Goal: Information Seeking & Learning: Learn about a topic

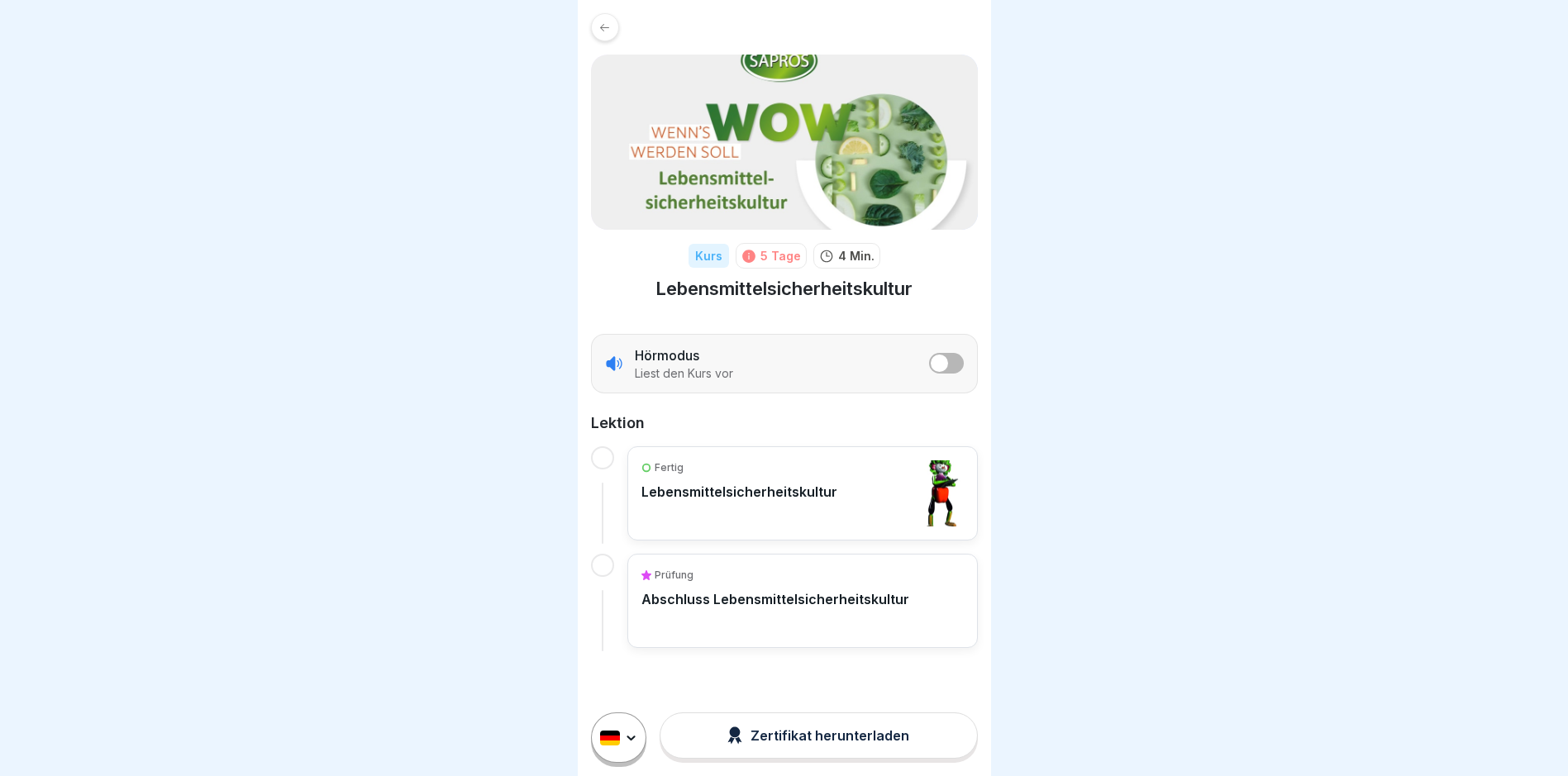
click at [696, 604] on p "Abschluss Lebensmittelsicherheitskultur" at bounding box center [775, 598] width 267 height 16
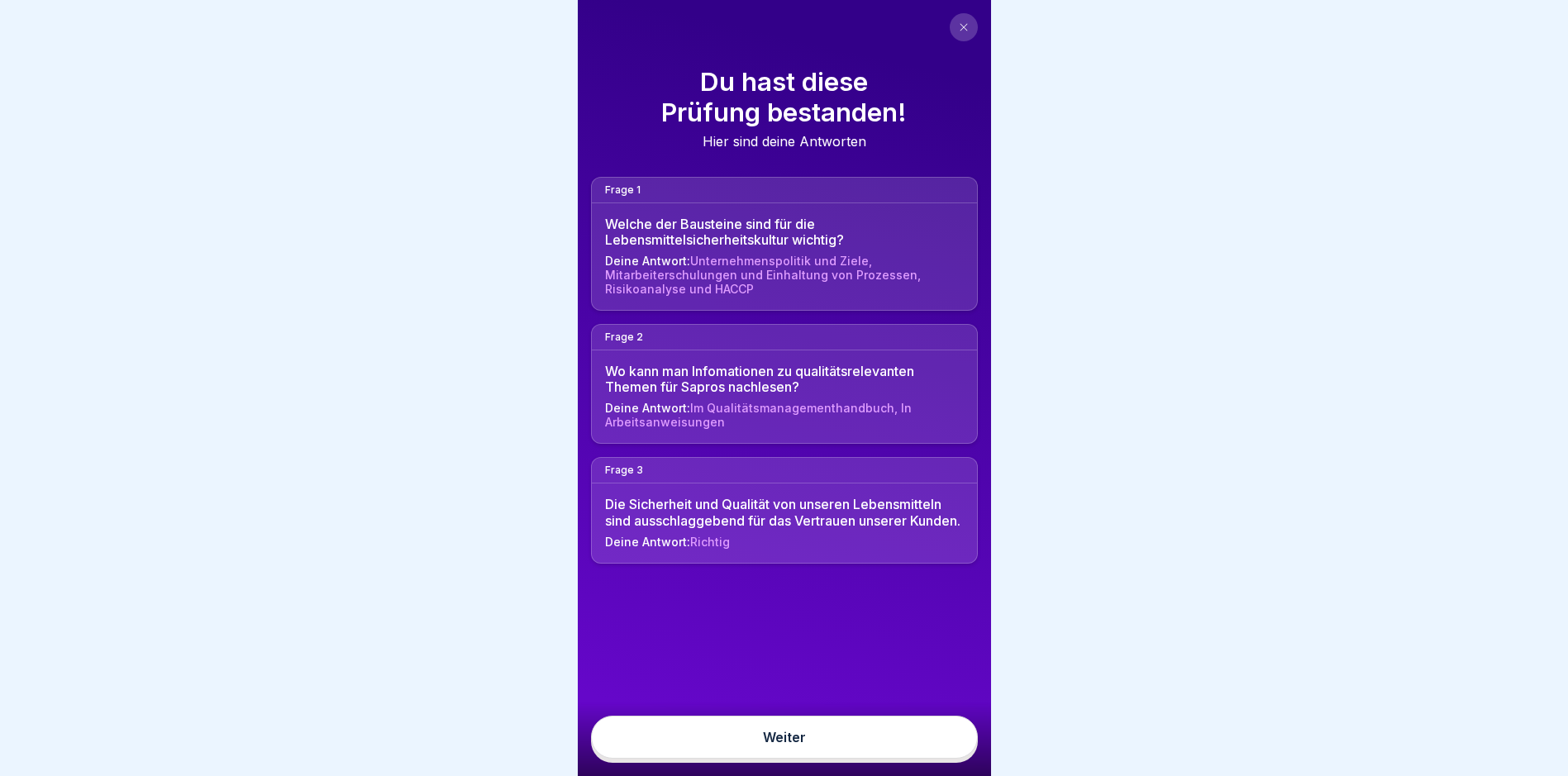
click at [969, 27] on button at bounding box center [964, 27] width 28 height 28
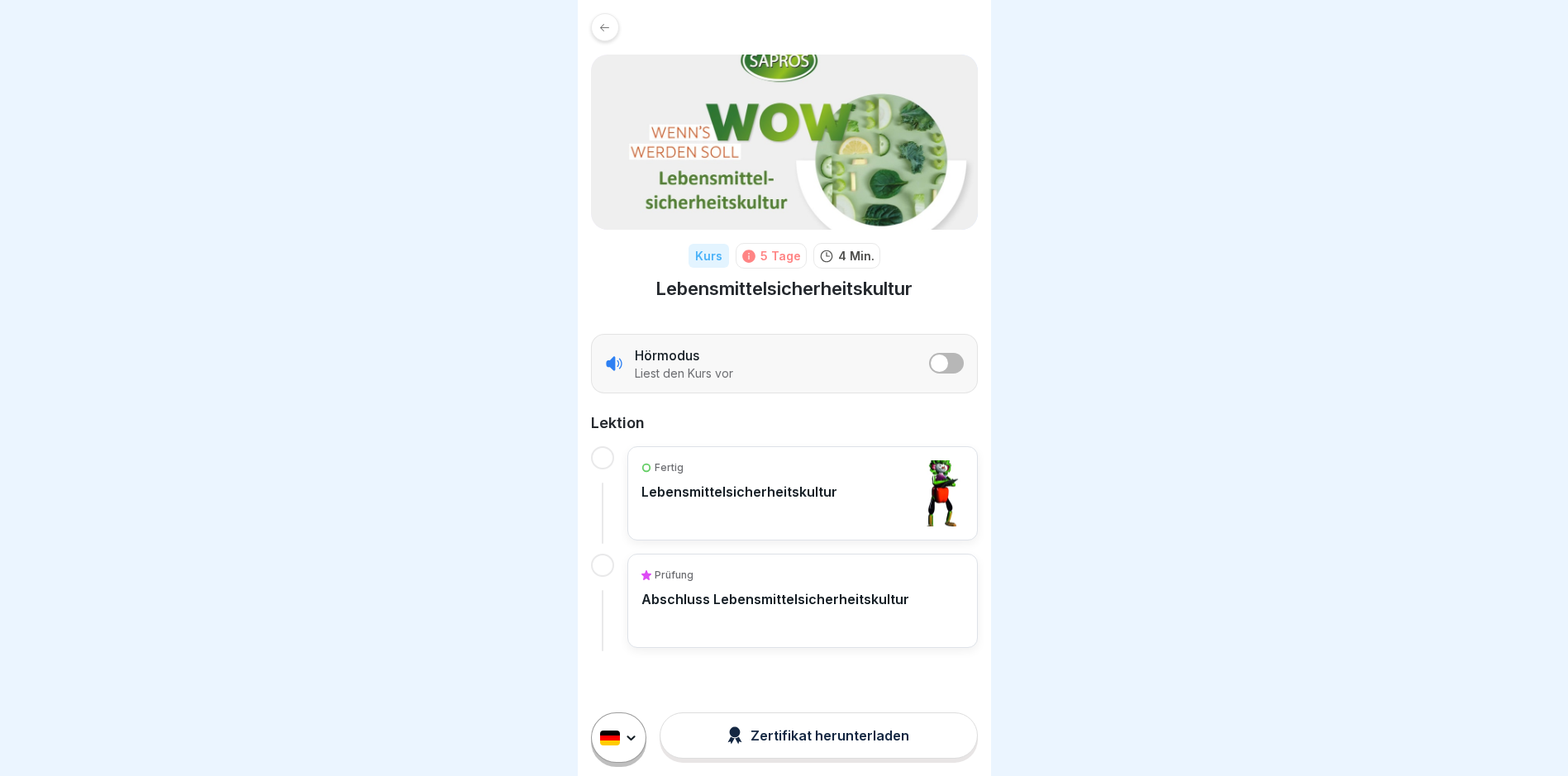
click at [732, 486] on p "Lebensmittelsicherheitskultur" at bounding box center [739, 491] width 196 height 16
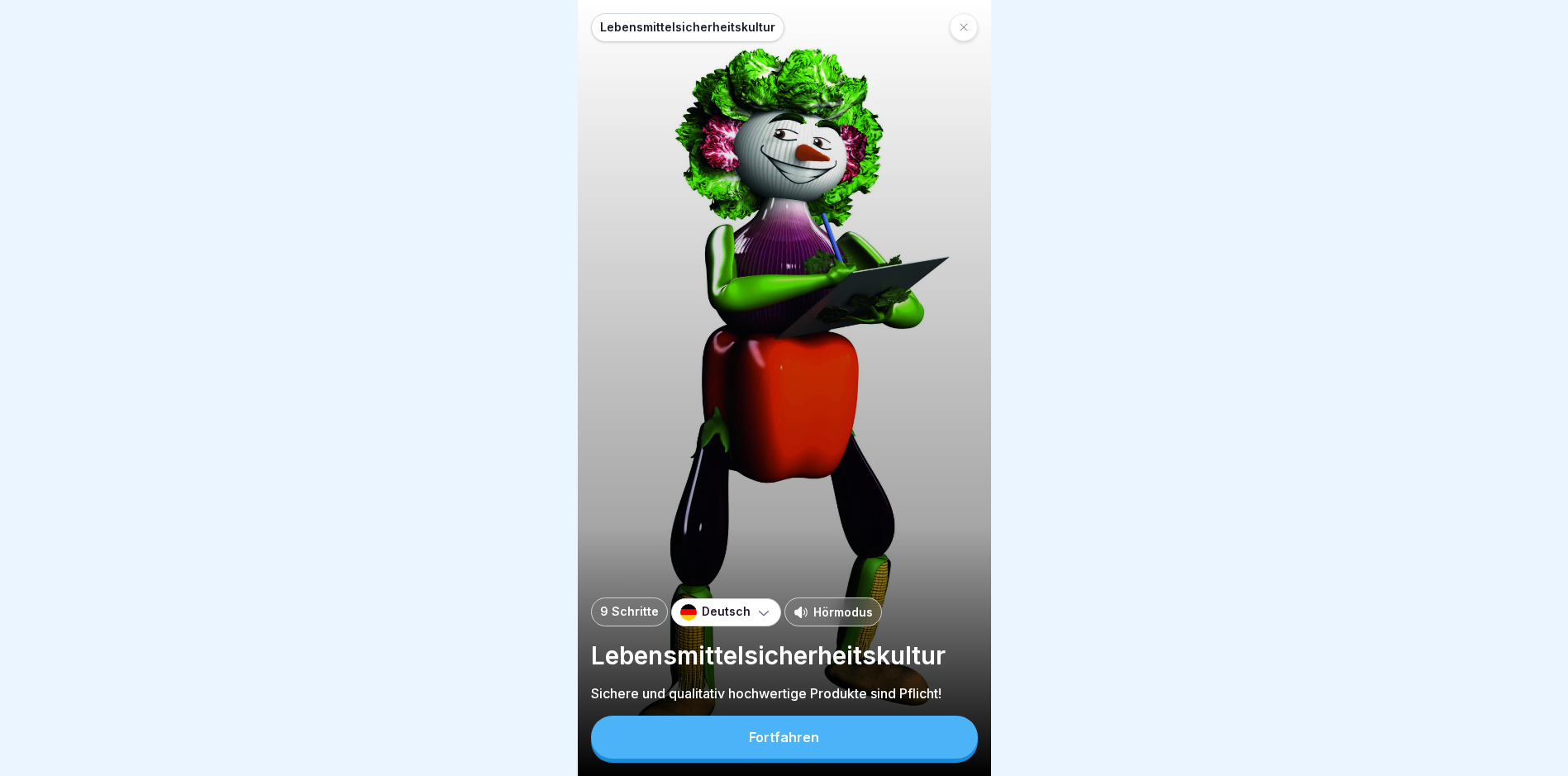
click at [981, 34] on div "Lebensmittelsicherheitskultur 9 Schritte Deutsch Hörmodus Lebensmittelsicherhei…" at bounding box center [784, 388] width 413 height 776
click at [961, 27] on icon at bounding box center [963, 27] width 9 height 9
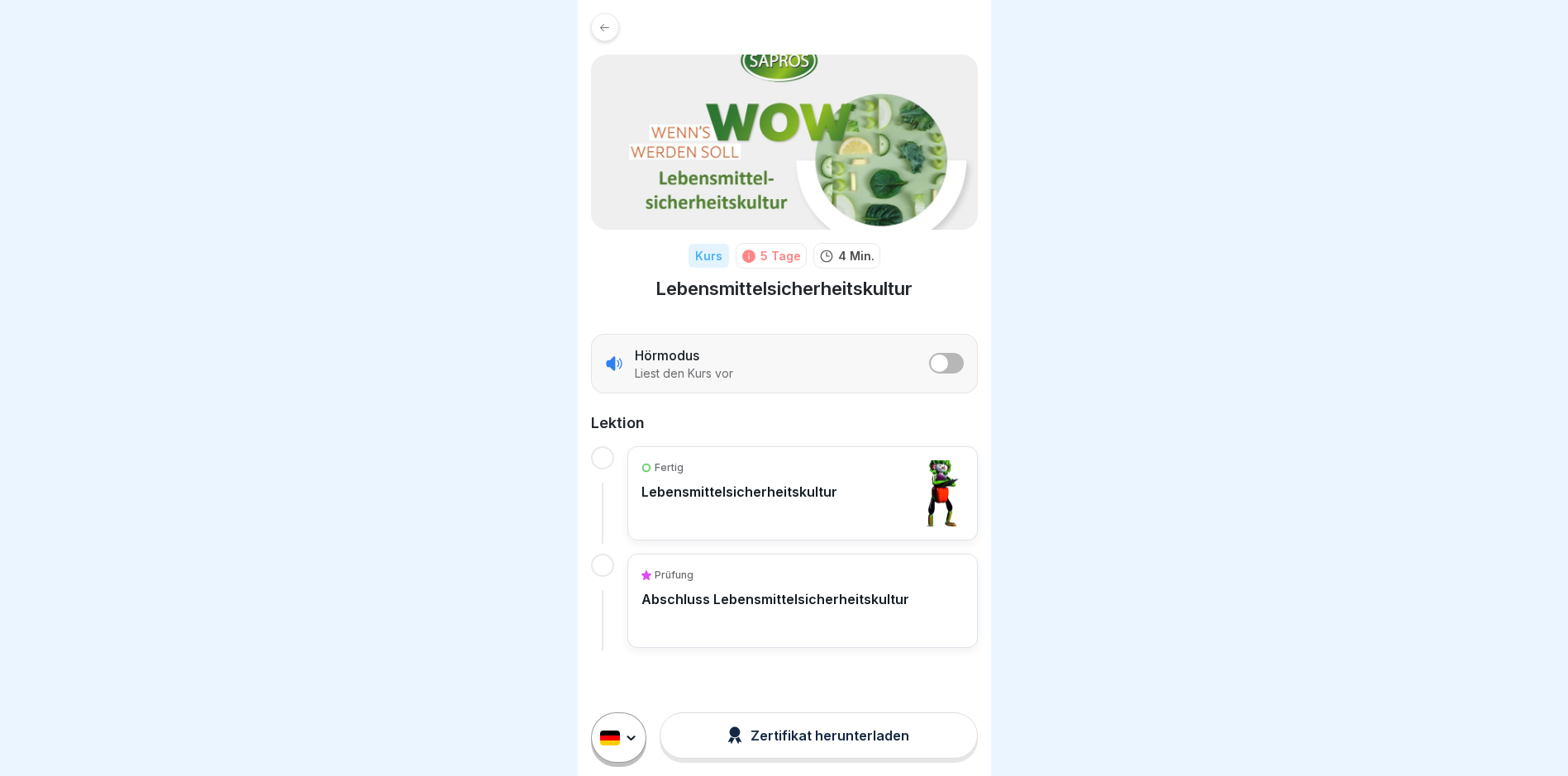
scroll to position [12, 0]
click at [668, 460] on p "Fertig" at bounding box center [669, 468] width 29 height 15
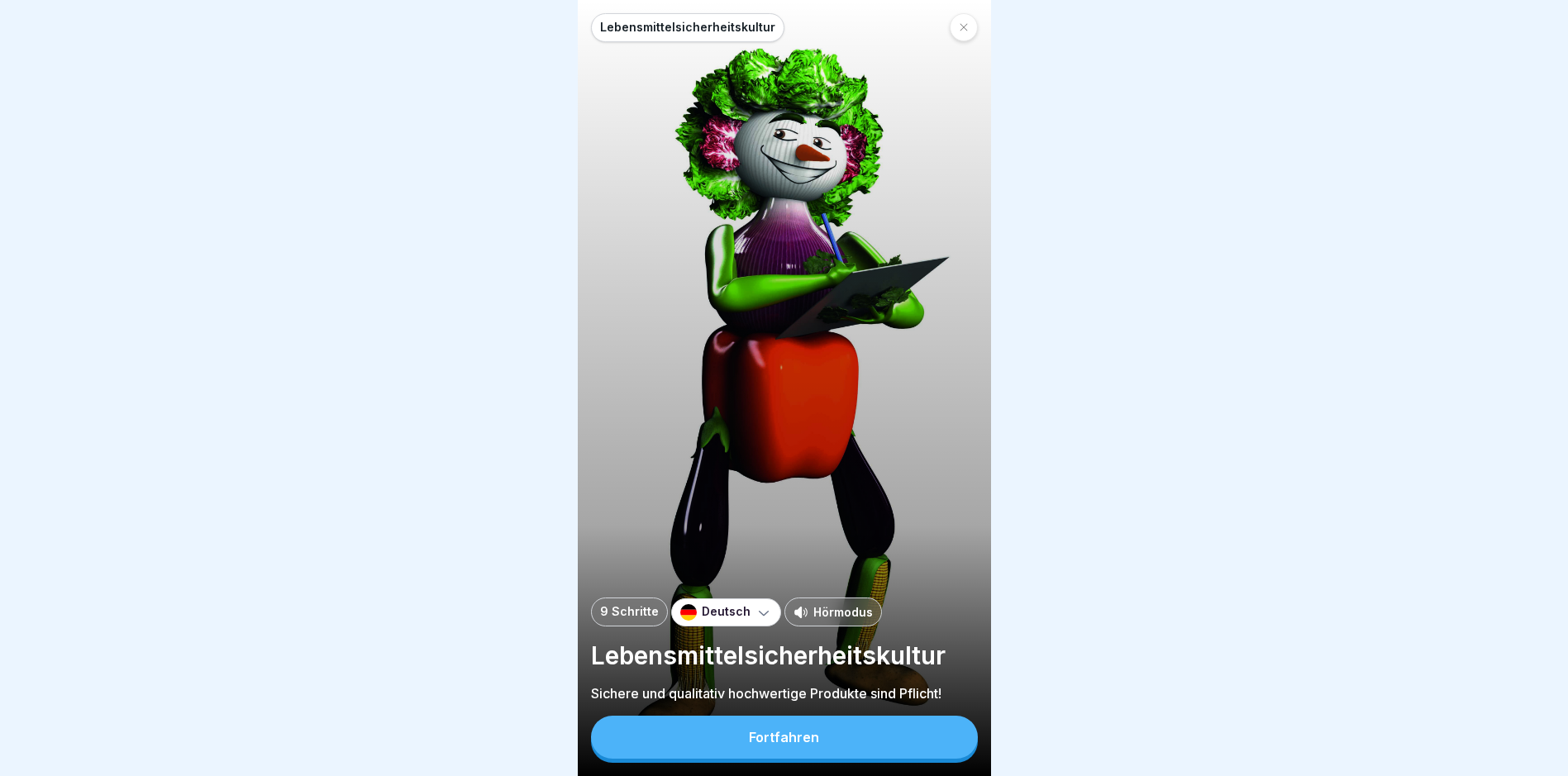
click at [738, 758] on button "Fortfahren" at bounding box center [784, 736] width 387 height 43
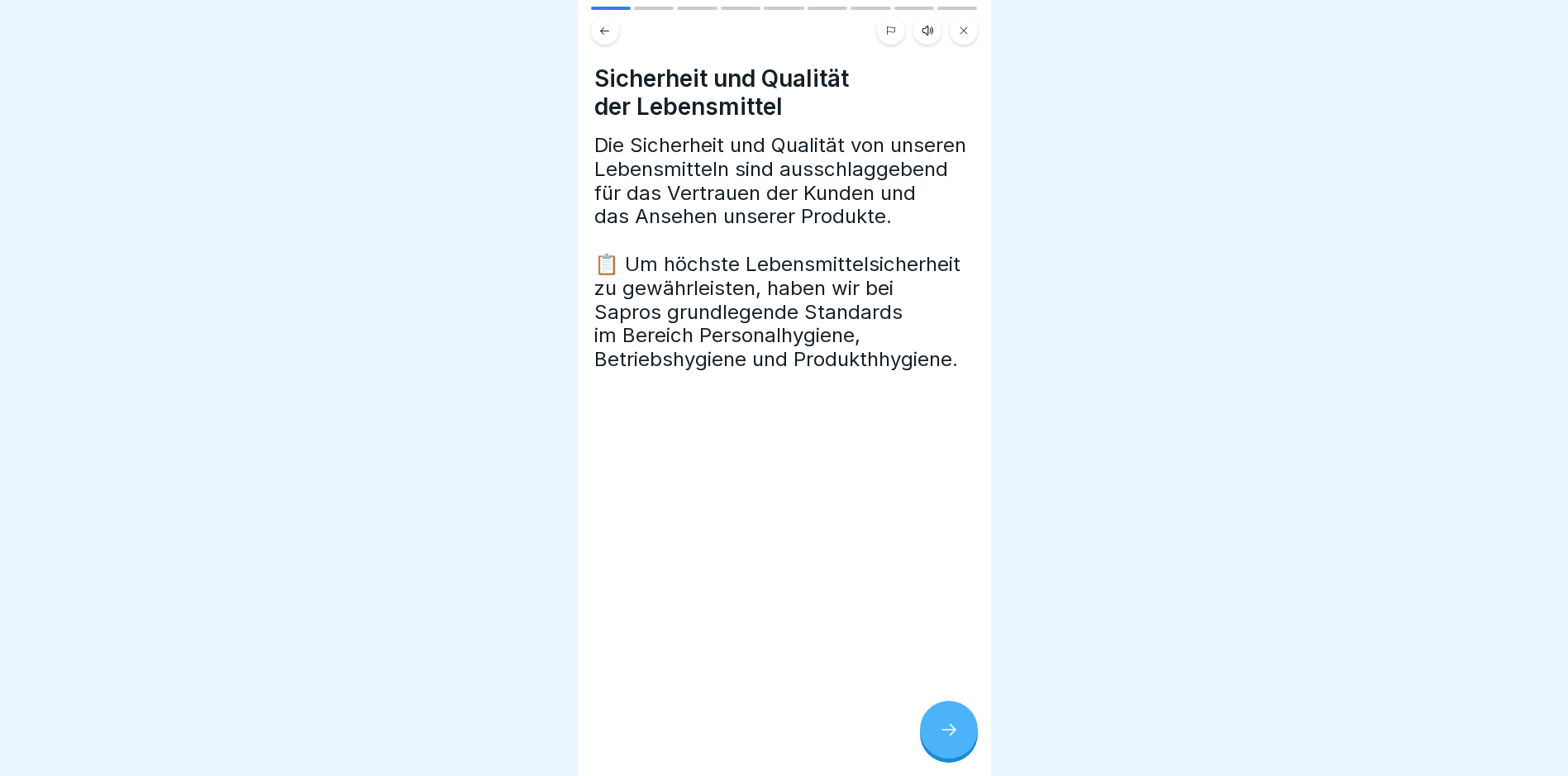
click at [944, 739] on icon at bounding box center [948, 729] width 20 height 20
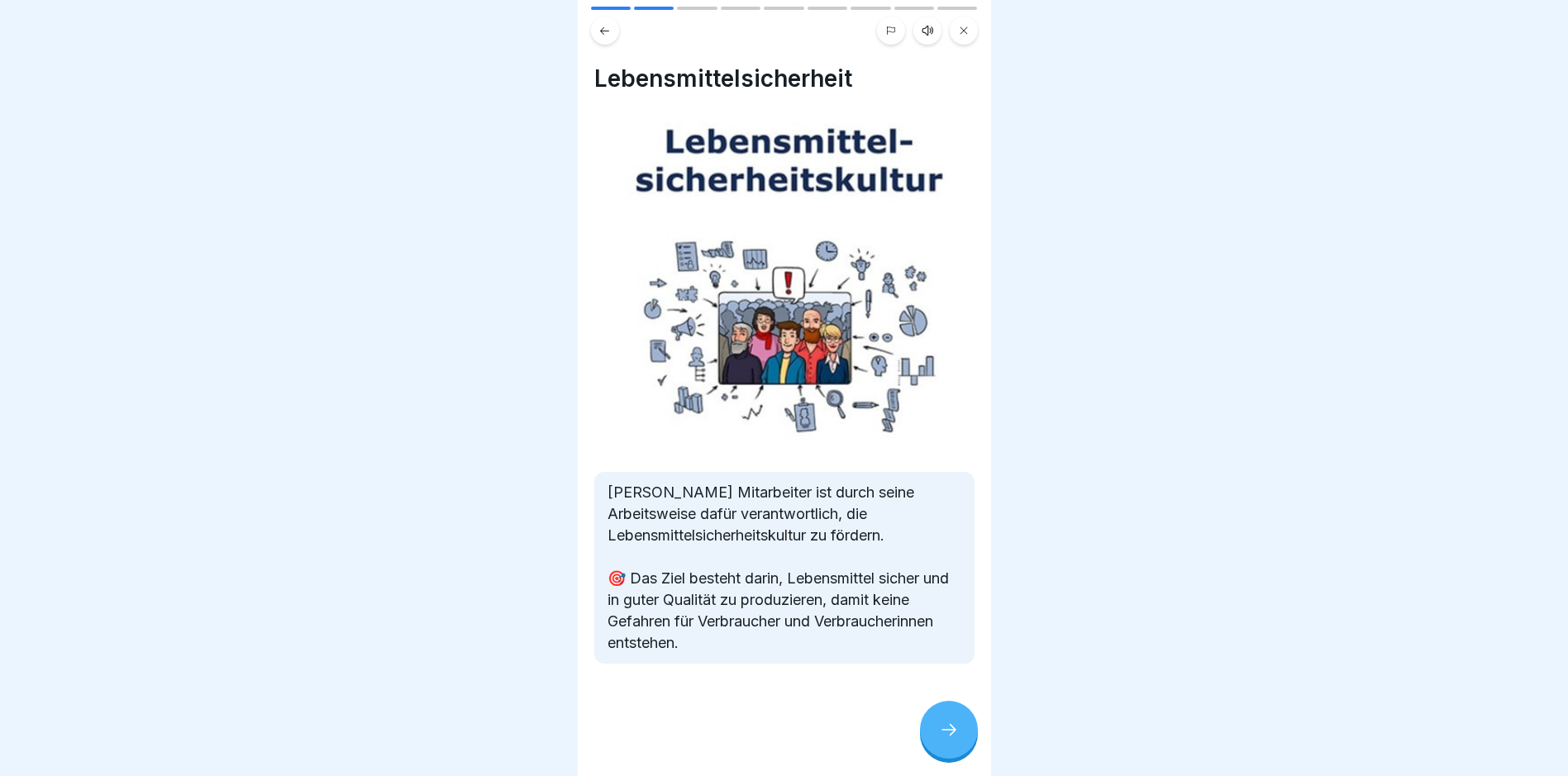
click at [944, 739] on icon at bounding box center [948, 729] width 20 height 20
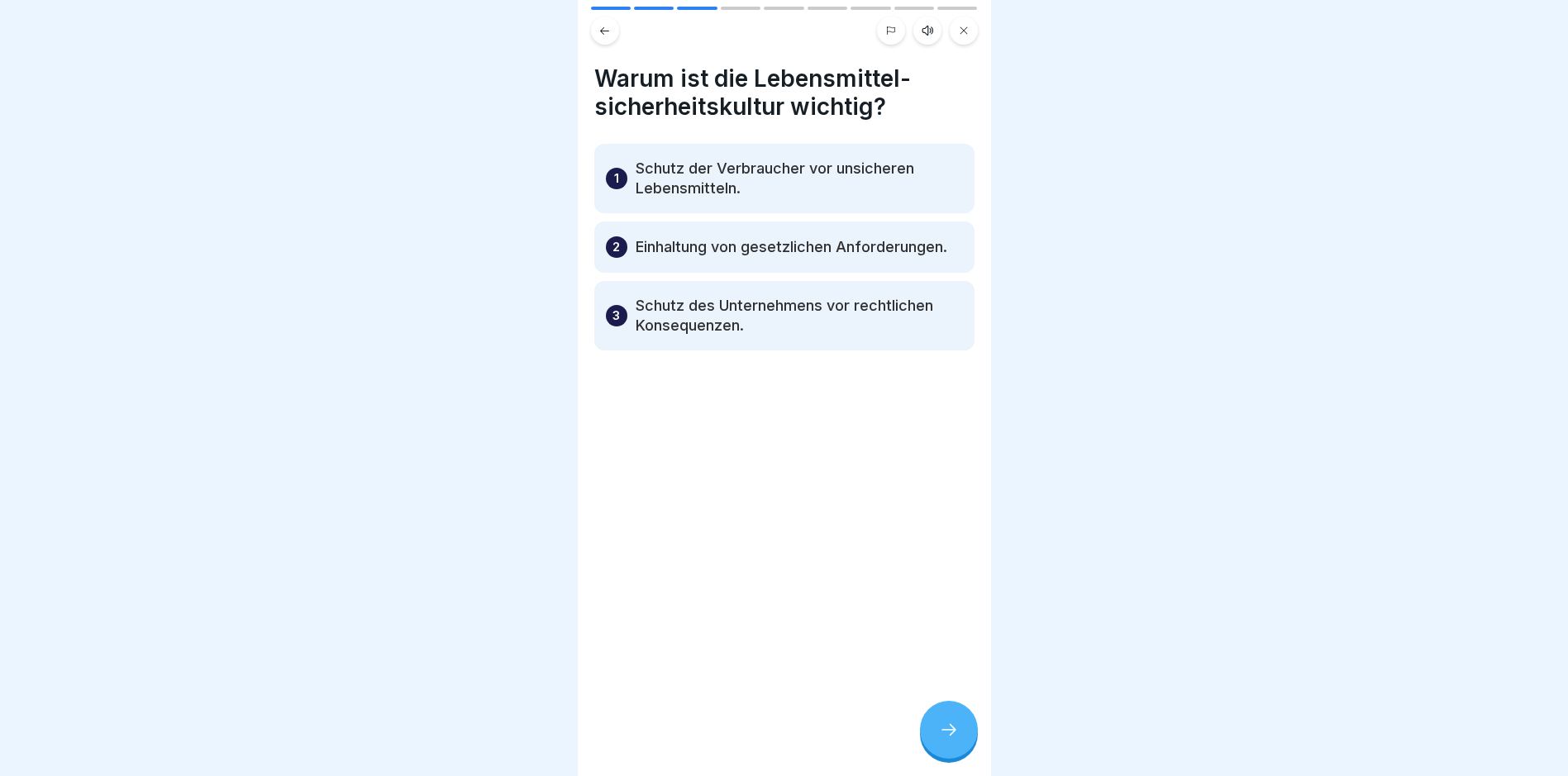
click at [944, 739] on icon at bounding box center [948, 729] width 20 height 20
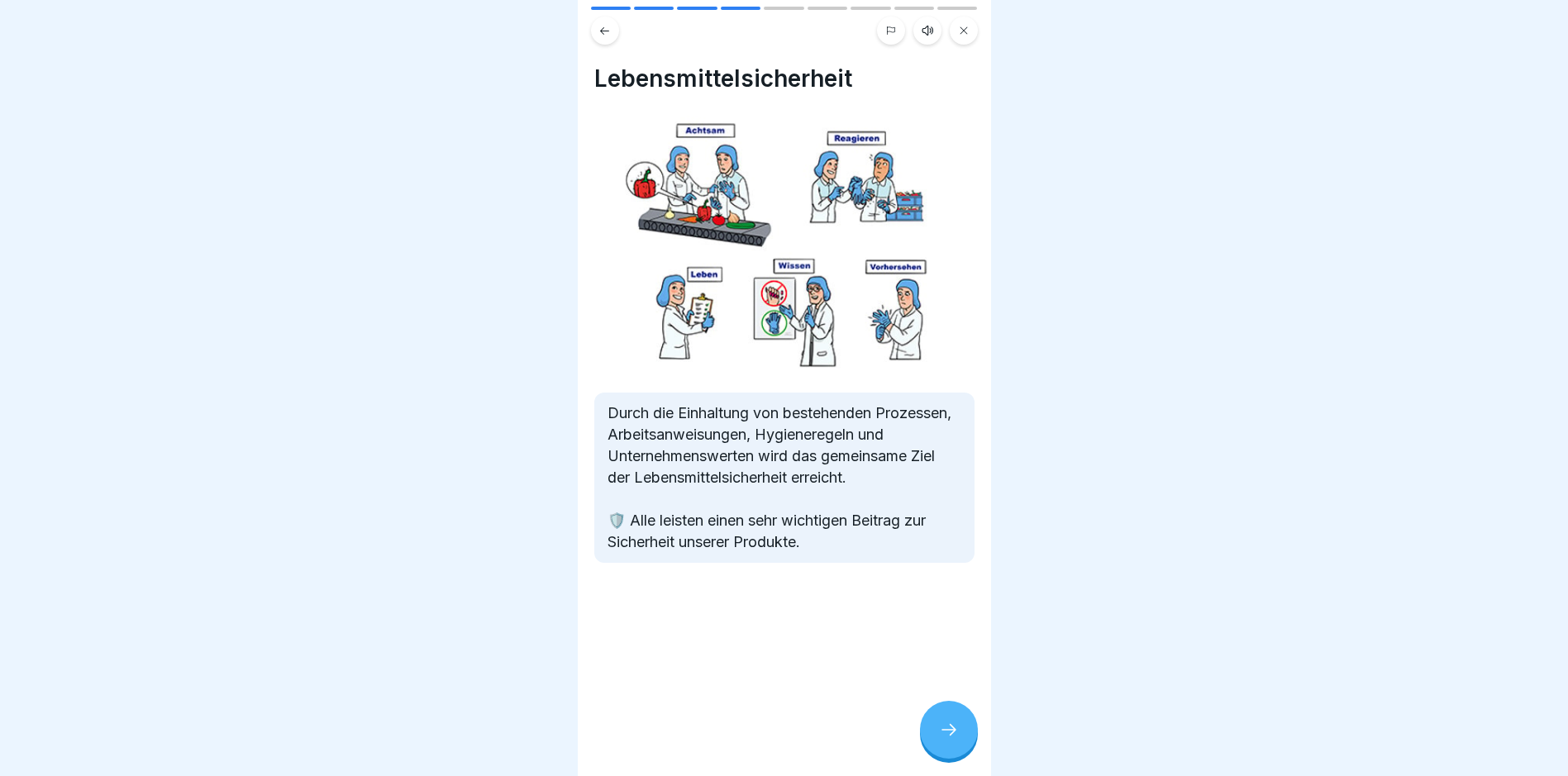
click at [944, 739] on icon at bounding box center [948, 729] width 20 height 20
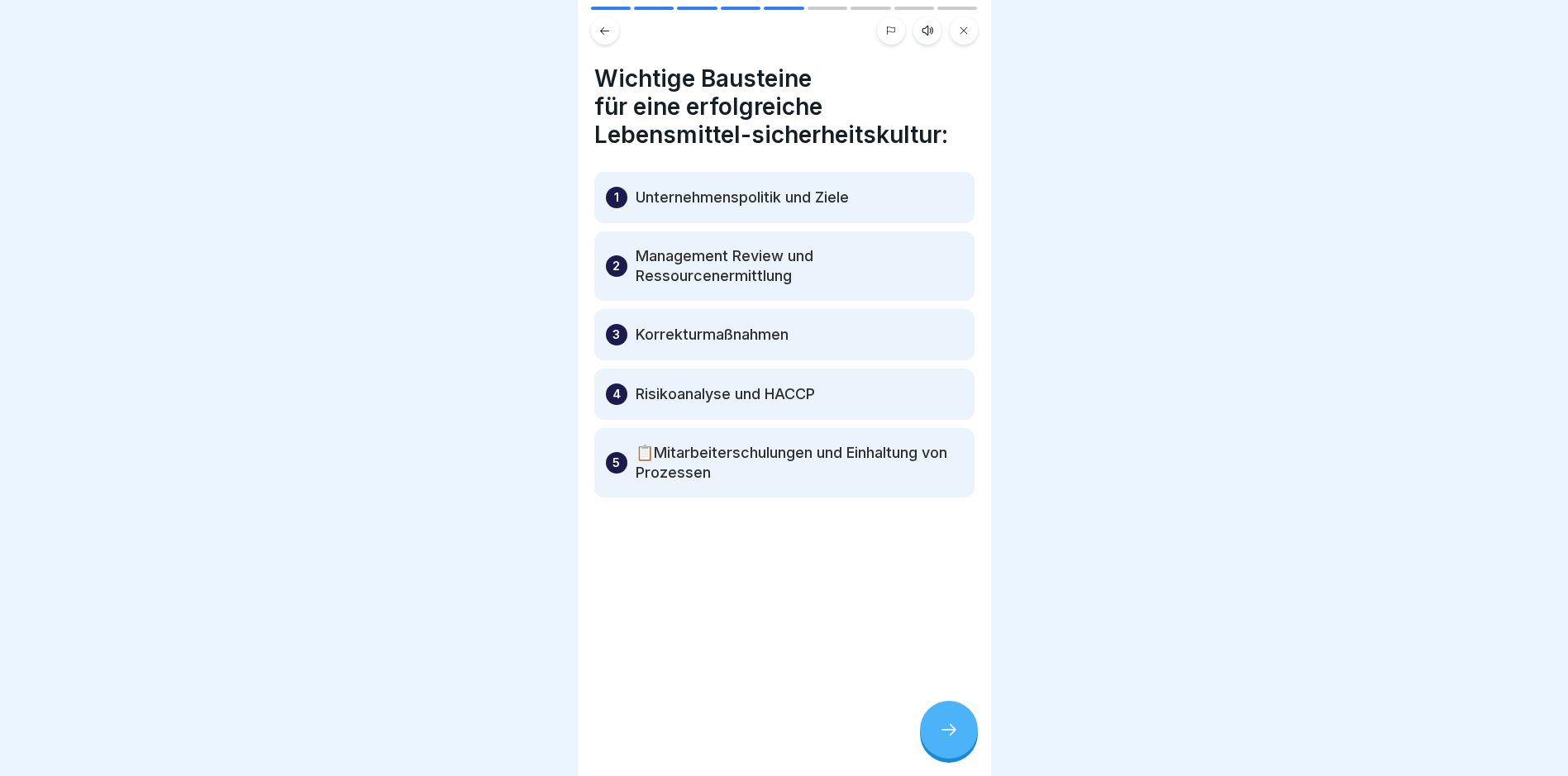
click at [944, 739] on icon at bounding box center [948, 729] width 20 height 20
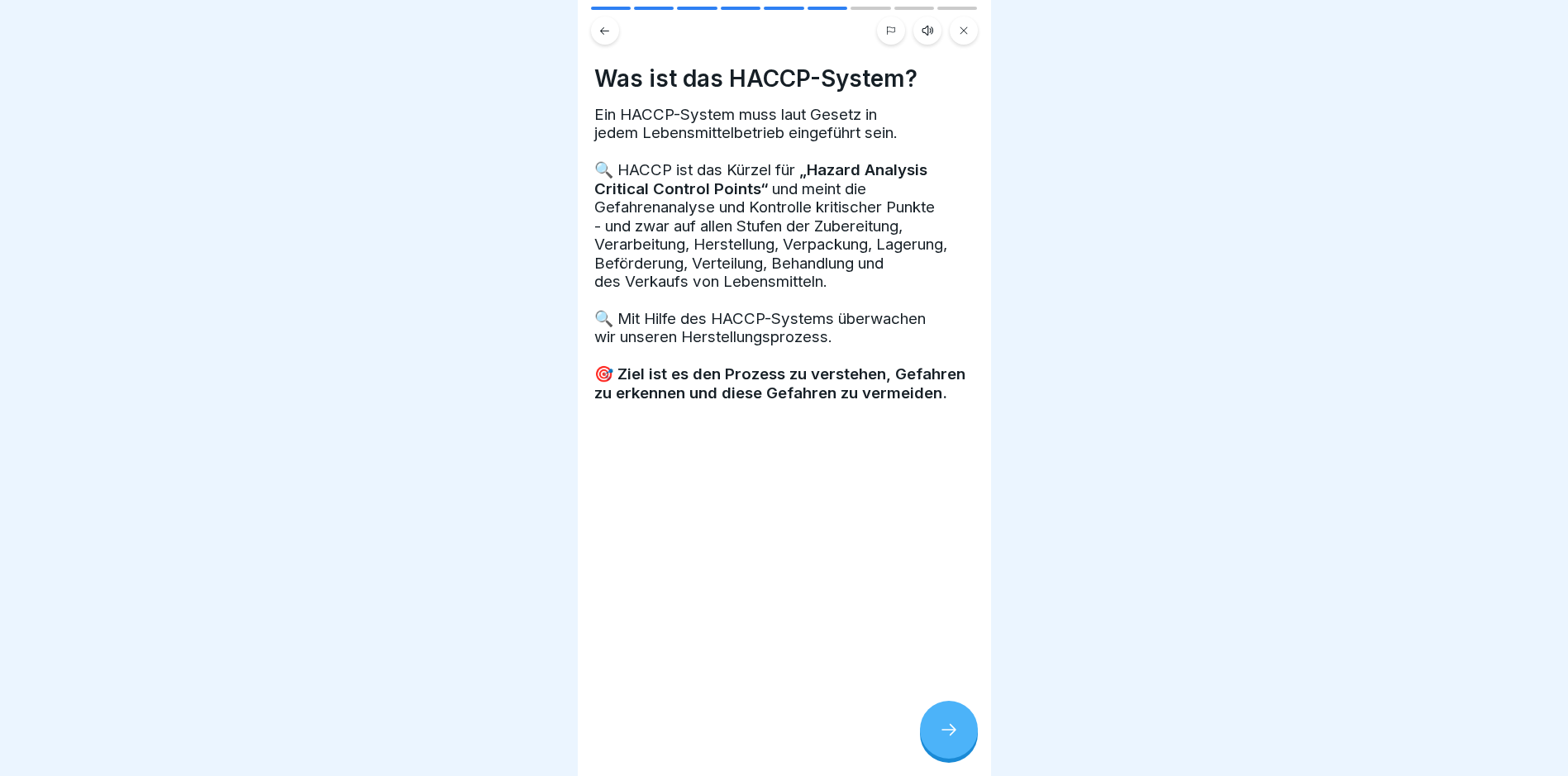
click at [944, 739] on icon at bounding box center [948, 729] width 20 height 20
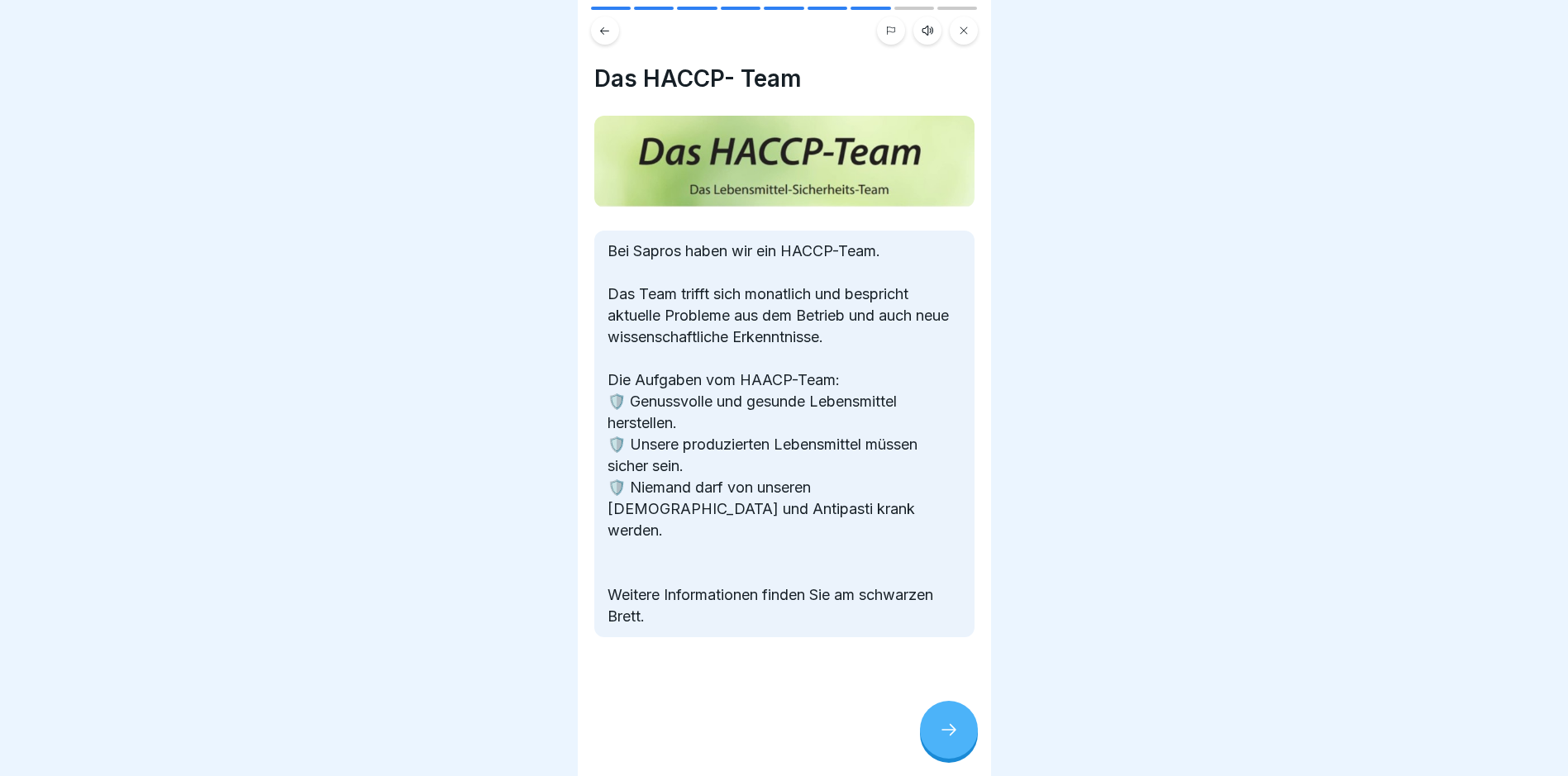
click at [944, 739] on icon at bounding box center [948, 729] width 20 height 20
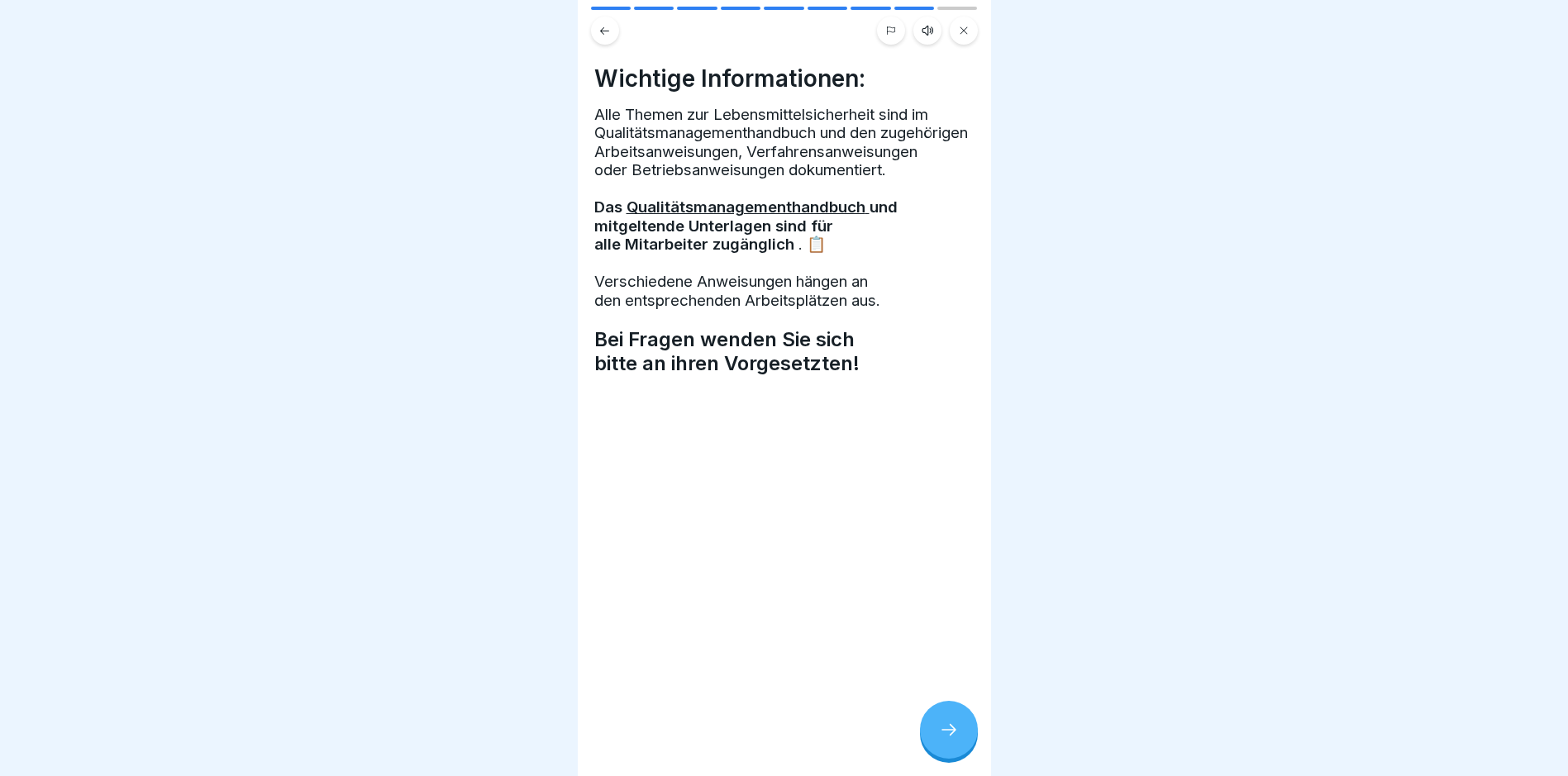
click at [944, 739] on icon at bounding box center [948, 729] width 20 height 20
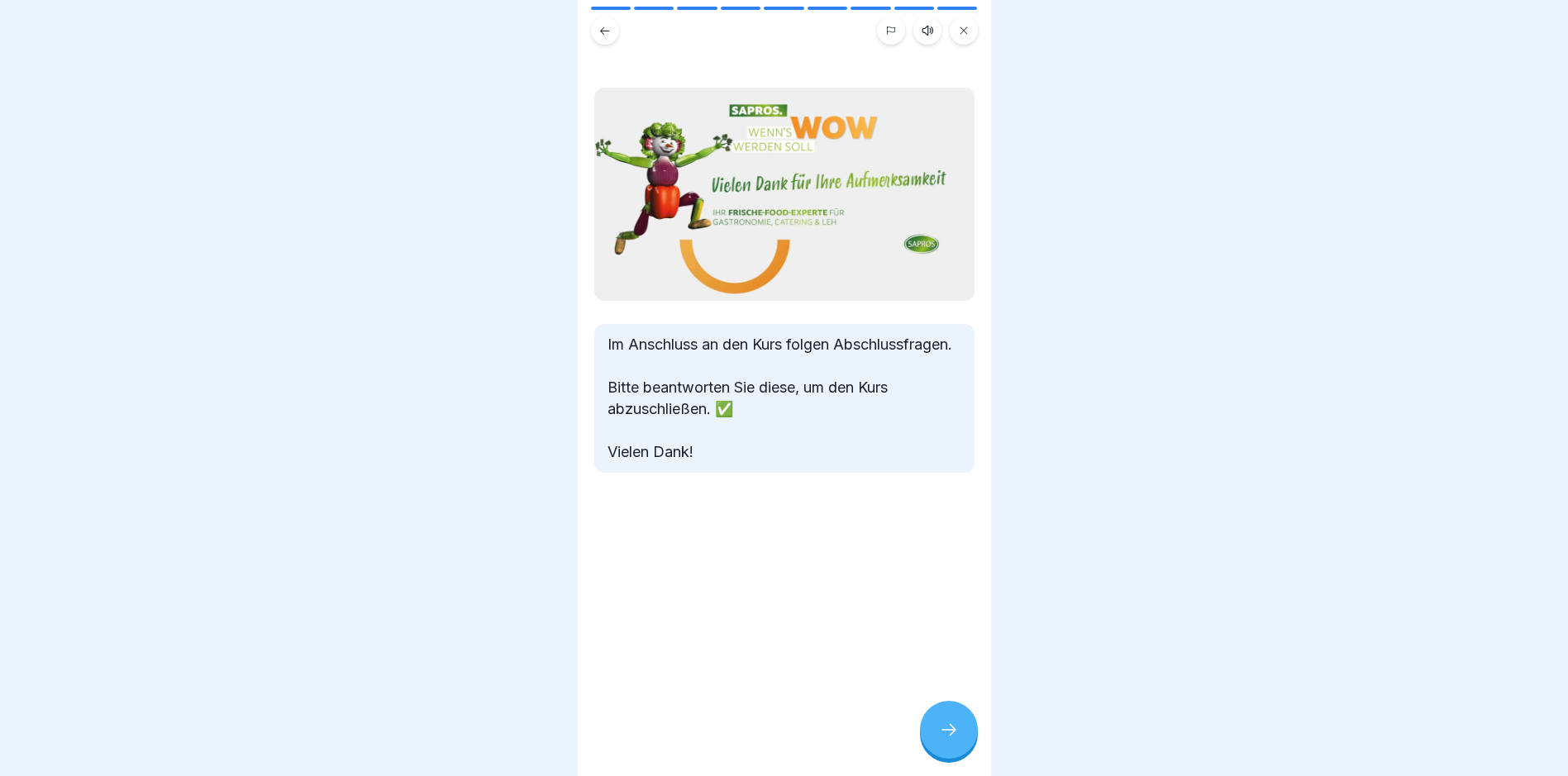
click at [944, 739] on icon at bounding box center [948, 729] width 20 height 20
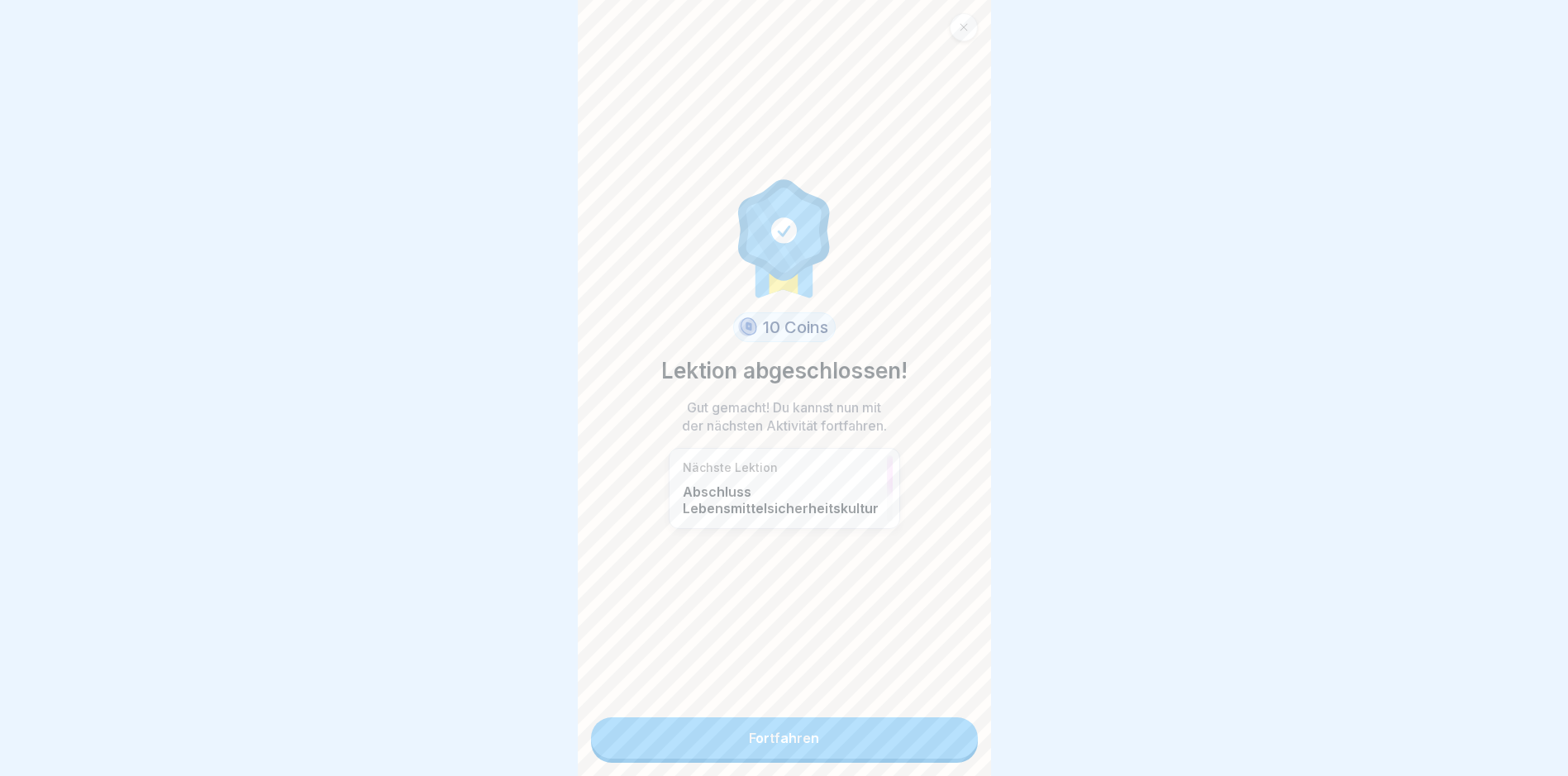
click at [944, 743] on link "Fortfahren" at bounding box center [784, 738] width 387 height 42
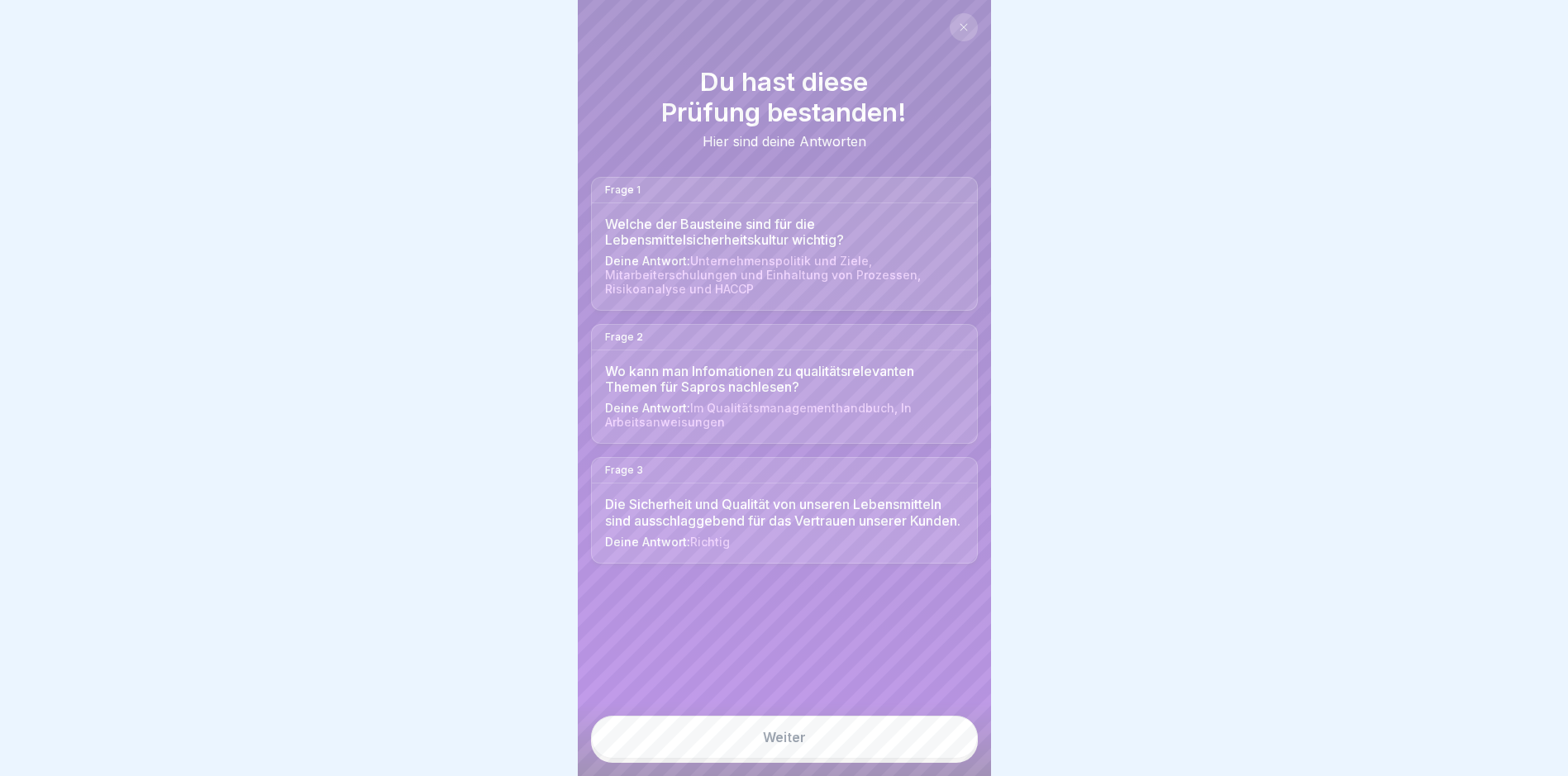
click at [944, 743] on link "Weiter" at bounding box center [784, 736] width 387 height 43
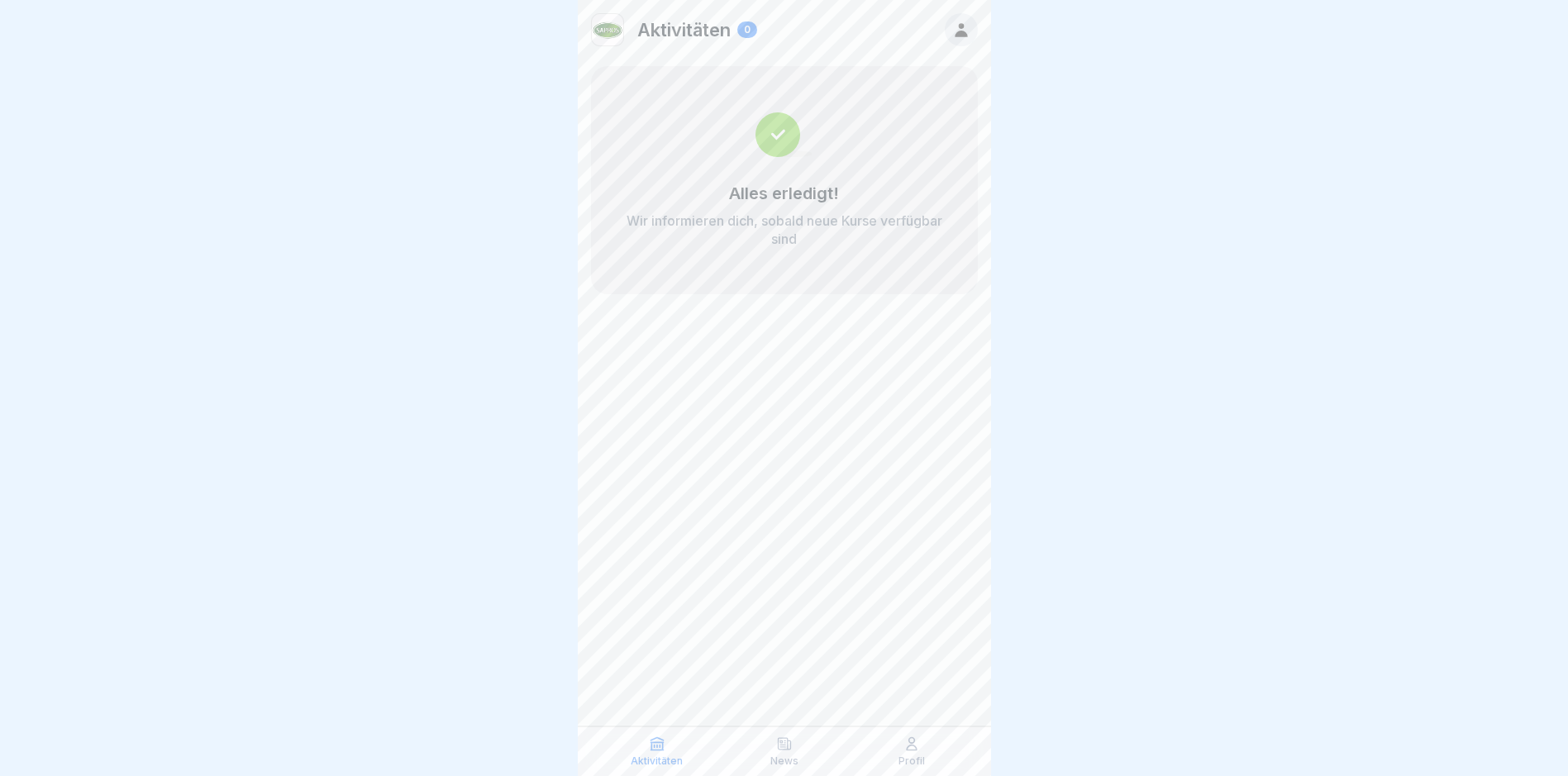
click at [781, 741] on icon at bounding box center [783, 744] width 12 height 11
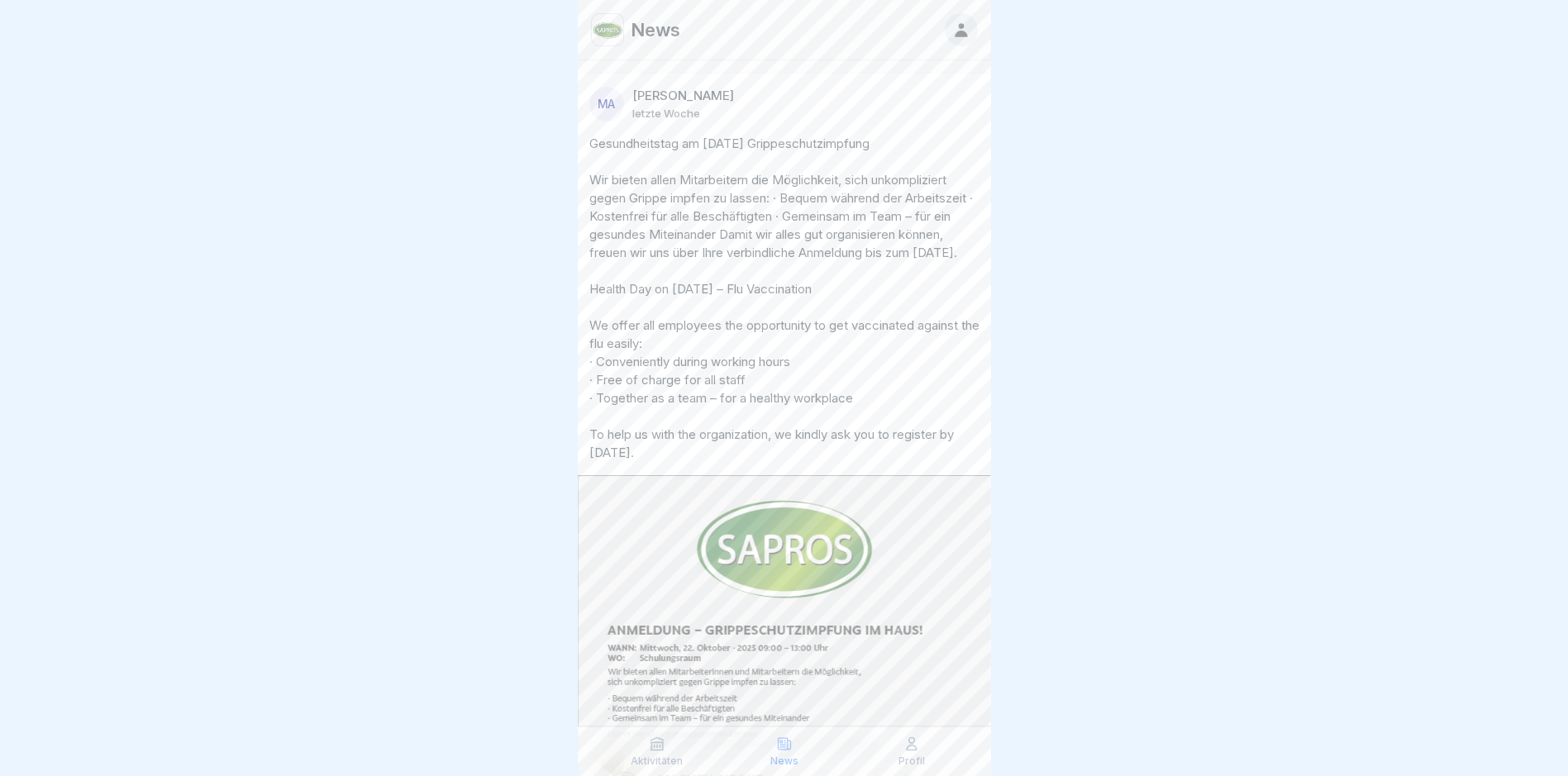
click at [642, 741] on div "Aktivitäten" at bounding box center [657, 750] width 119 height 31
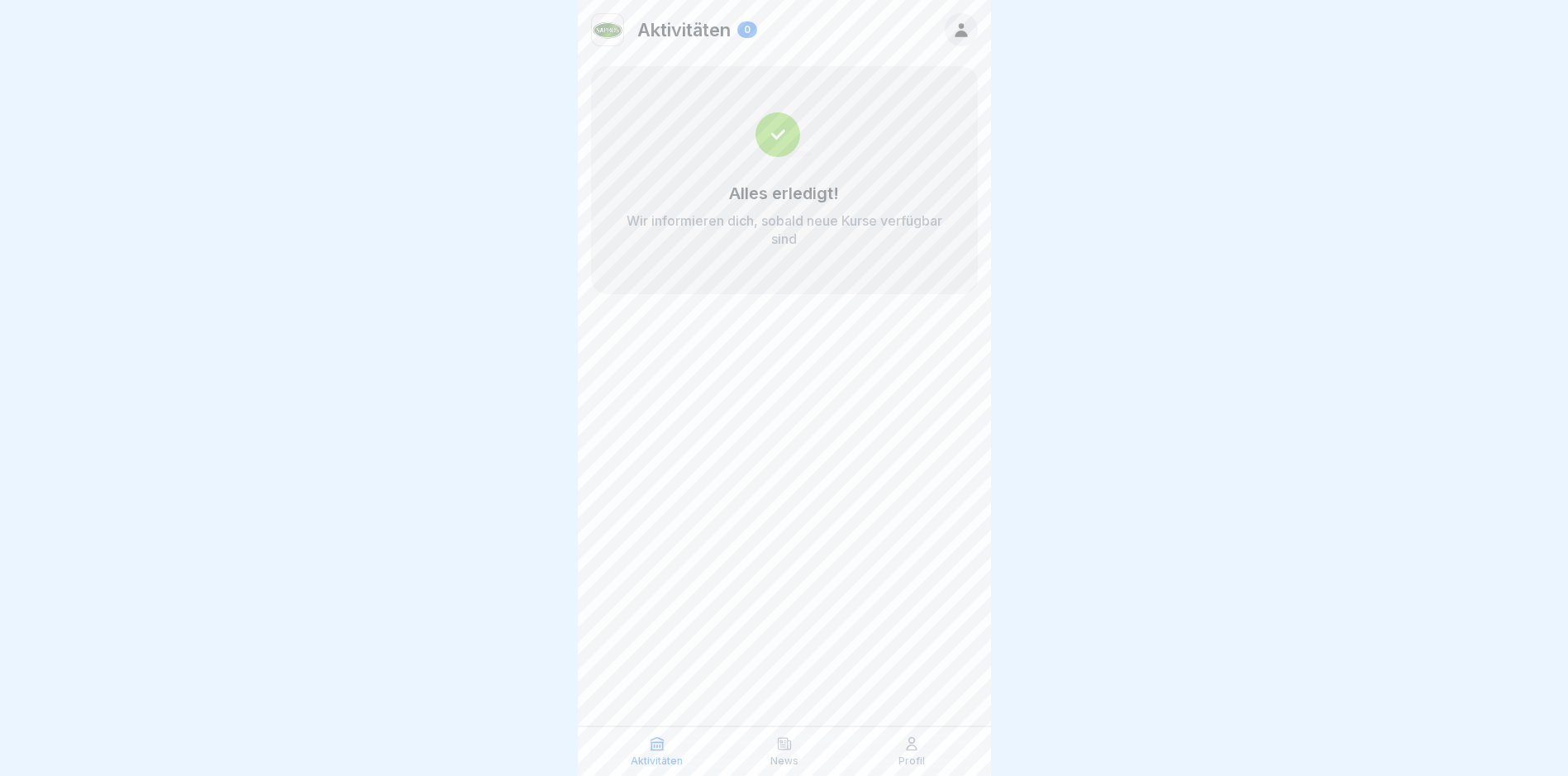
click at [624, 157] on div "Alles erledigt! Wir informieren dich, sobald neue Kurse verfügbar sind" at bounding box center [784, 180] width 387 height 228
click at [679, 26] on p "Aktivitäten" at bounding box center [684, 29] width 94 height 22
click at [598, 28] on img at bounding box center [607, 29] width 31 height 31
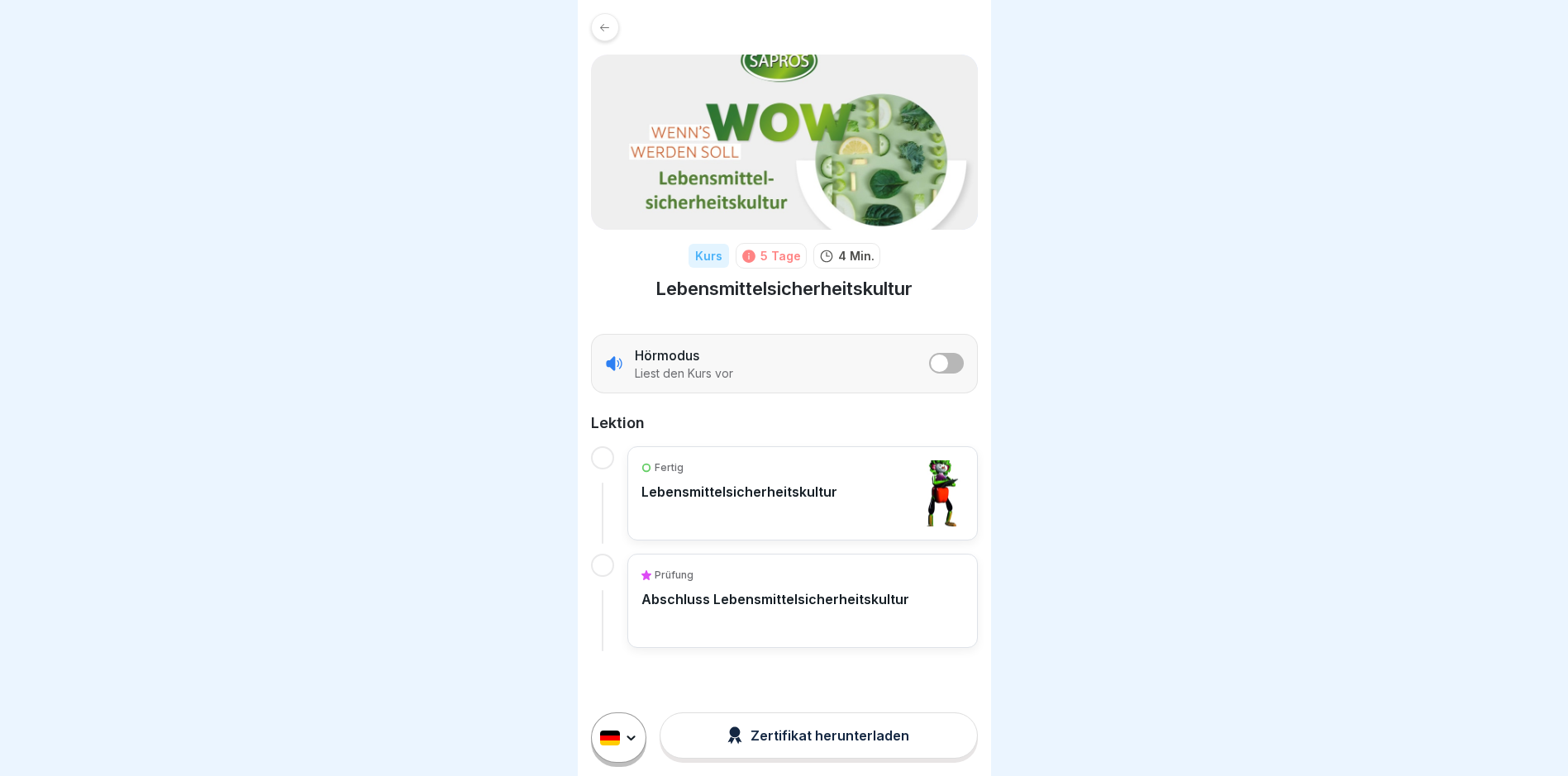
click at [703, 289] on h1 "Lebensmittelsicherheitskultur" at bounding box center [783, 288] width 257 height 24
click at [764, 81] on img at bounding box center [784, 142] width 387 height 175
click at [768, 71] on img at bounding box center [784, 142] width 387 height 175
click at [604, 22] on icon at bounding box center [604, 27] width 12 height 12
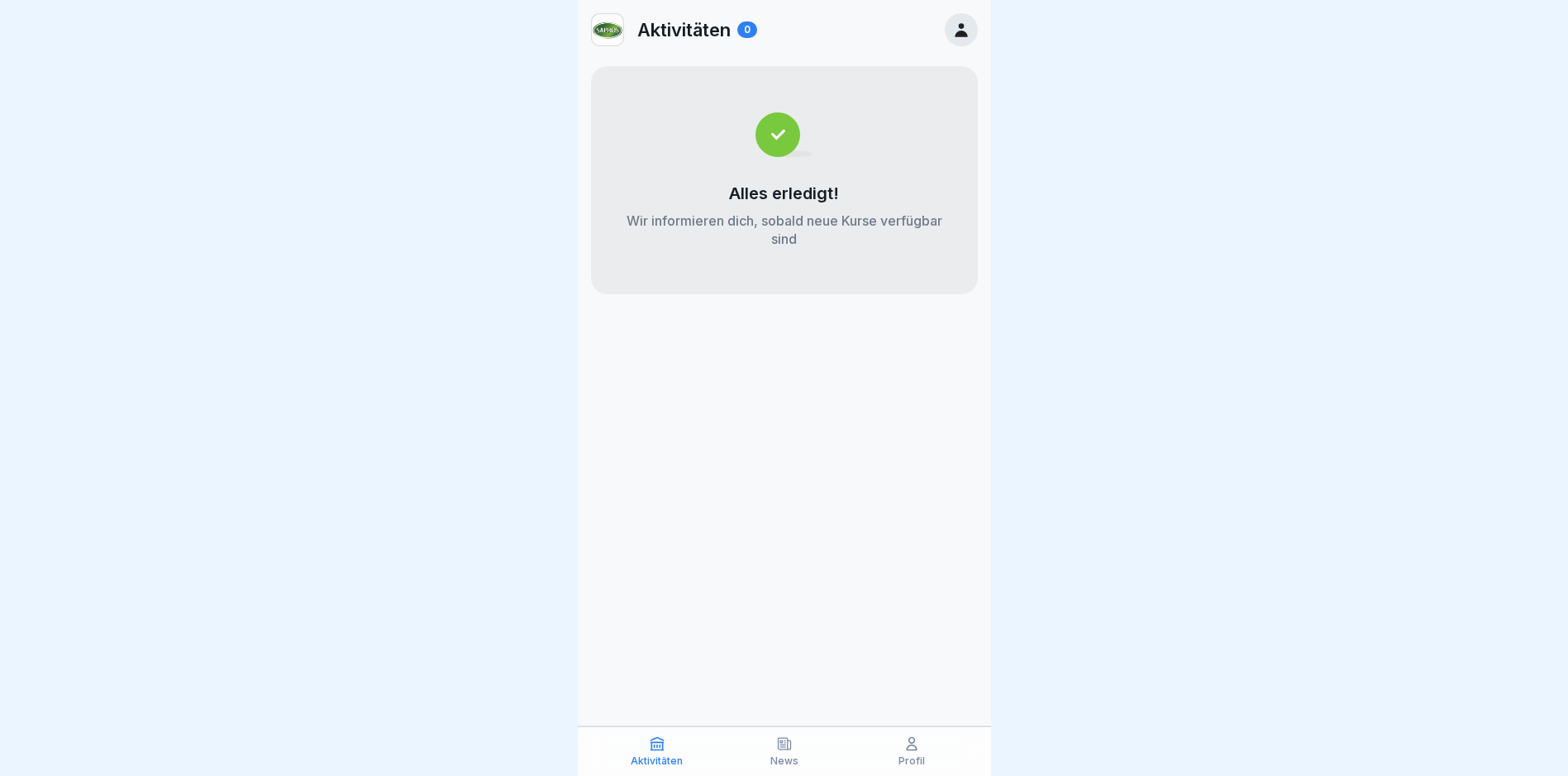
click at [606, 35] on img at bounding box center [607, 29] width 31 height 31
click at [746, 26] on div "0" at bounding box center [747, 29] width 20 height 16
click at [708, 31] on p "Aktivitäten" at bounding box center [684, 29] width 94 height 22
click at [969, 32] on icon at bounding box center [960, 29] width 18 height 18
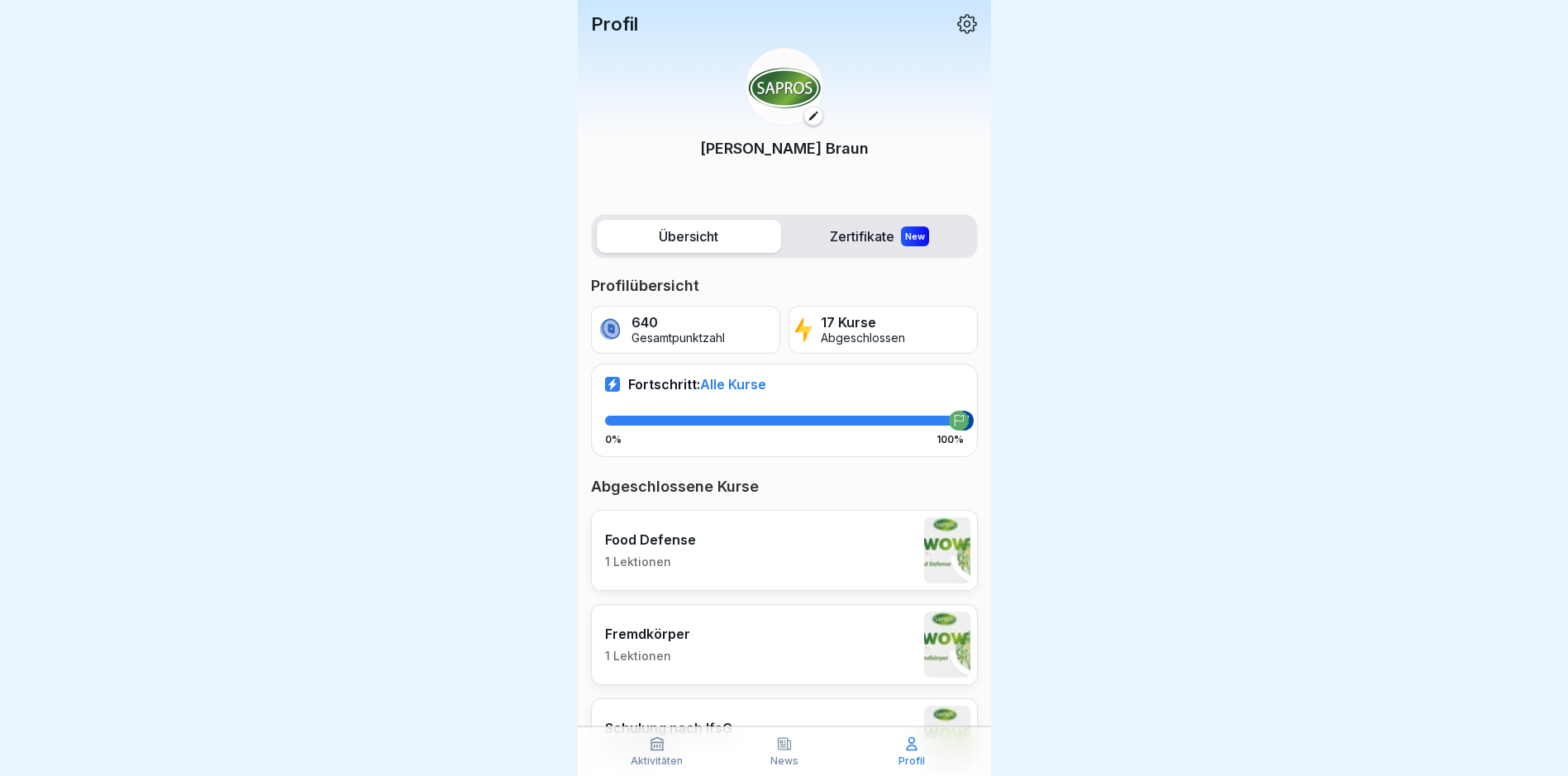
drag, startPoint x: 945, startPoint y: 424, endPoint x: 956, endPoint y: 425, distance: 11.0
click at [956, 425] on div at bounding box center [958, 420] width 20 height 20
click at [838, 337] on p "Abgeschlossen" at bounding box center [863, 338] width 84 height 14
